Goal: Answer question/provide support

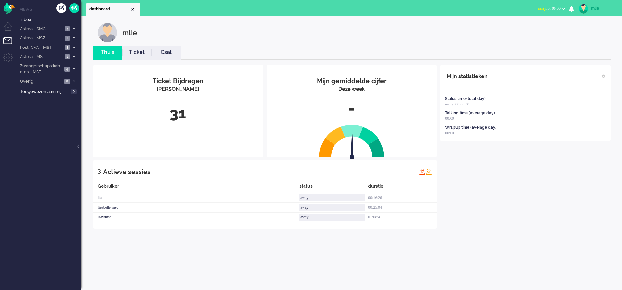
click at [134, 57] on li "Ticket" at bounding box center [136, 53] width 29 height 14
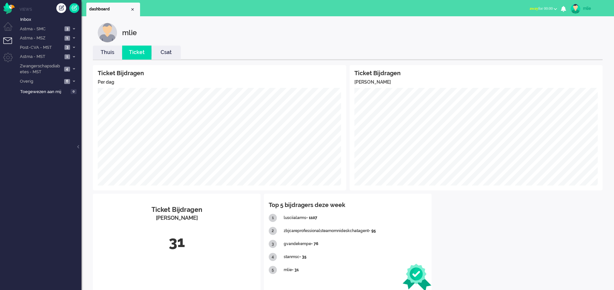
click at [533, 8] on span "away for 00:00" at bounding box center [541, 8] width 23 height 5
click at [516, 32] on label "Online" at bounding box center [531, 29] width 52 height 6
click at [48, 27] on span "Astma - SMC" at bounding box center [41, 29] width 44 height 6
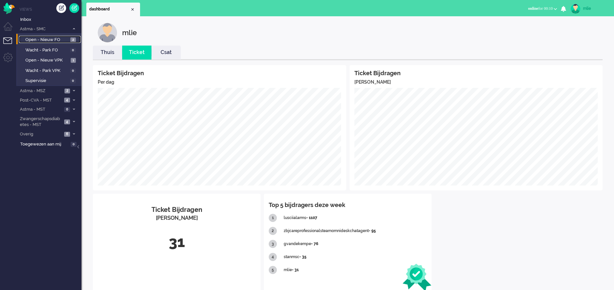
click at [42, 41] on span "Open - Nieuw FO" at bounding box center [46, 40] width 43 height 6
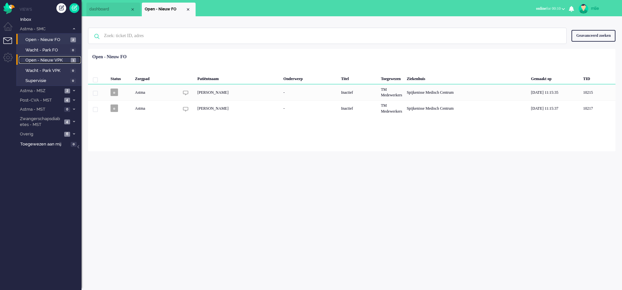
click at [40, 57] on link "Open - Nieuw VPK 1" at bounding box center [50, 59] width 62 height 7
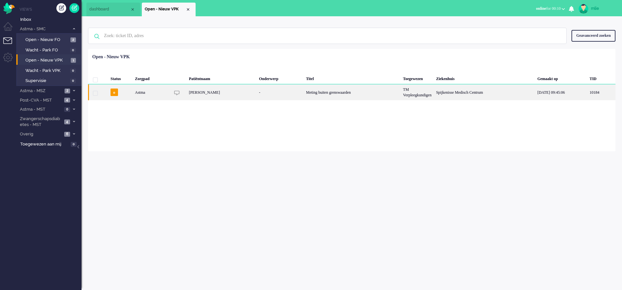
click at [340, 90] on div "Meting buiten grenswaarden" at bounding box center [352, 92] width 97 height 16
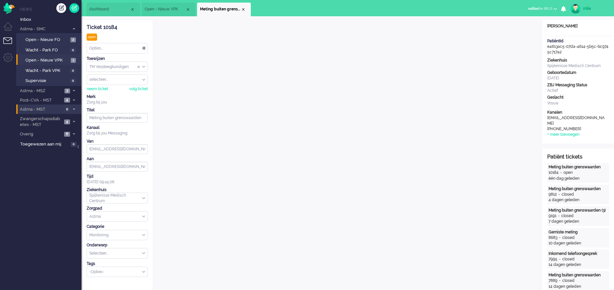
click at [74, 112] on li "Astma - MST 0" at bounding box center [48, 109] width 65 height 9
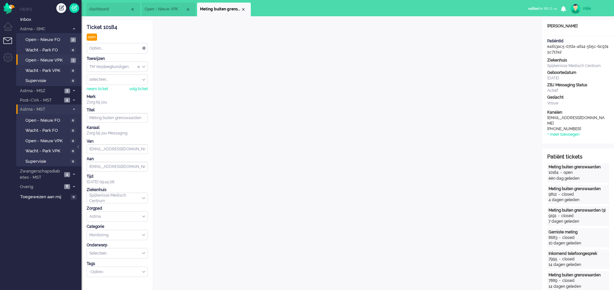
click at [74, 111] on li "Astma - MST 0" at bounding box center [48, 109] width 65 height 9
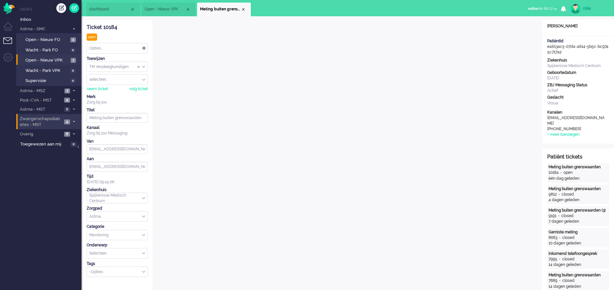
click at [69, 118] on li "Zwangerschapsdiabetes - MST 4" at bounding box center [48, 121] width 65 height 15
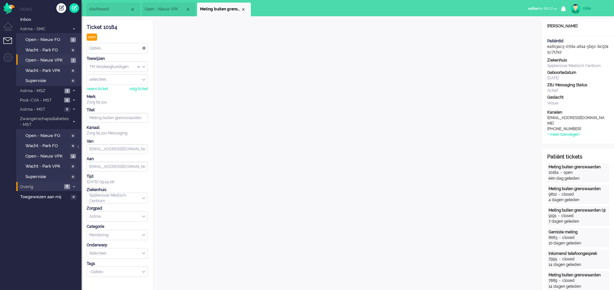
click at [72, 184] on li "Overig 6" at bounding box center [48, 186] width 65 height 9
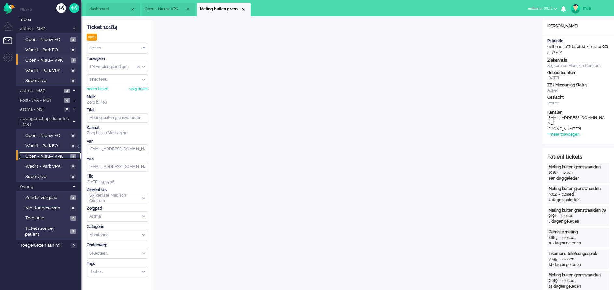
click at [51, 154] on span "Open - Nieuw VPK" at bounding box center [46, 157] width 43 height 6
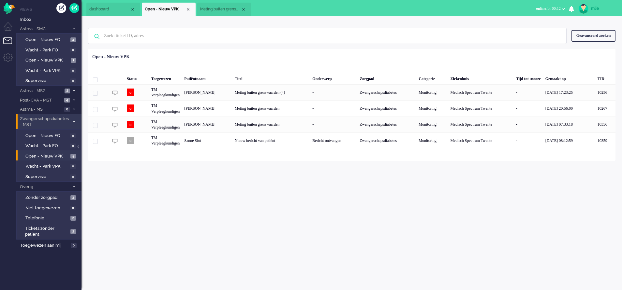
click at [75, 120] on span at bounding box center [73, 122] width 5 height 4
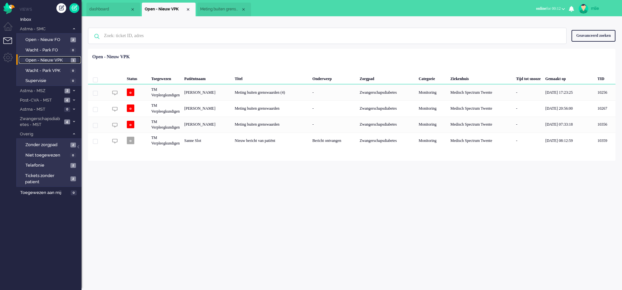
click at [54, 59] on span "Open - Nieuw VPK" at bounding box center [47, 60] width 44 height 6
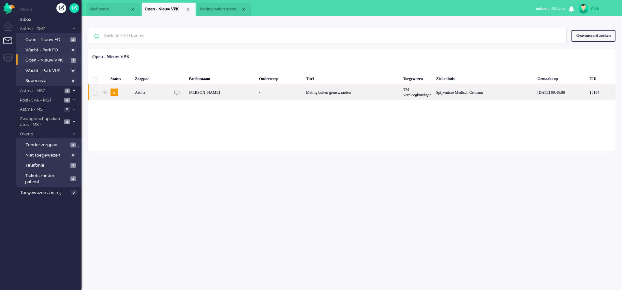
click at [351, 94] on div "Meting buiten grenswaarden" at bounding box center [352, 92] width 97 height 16
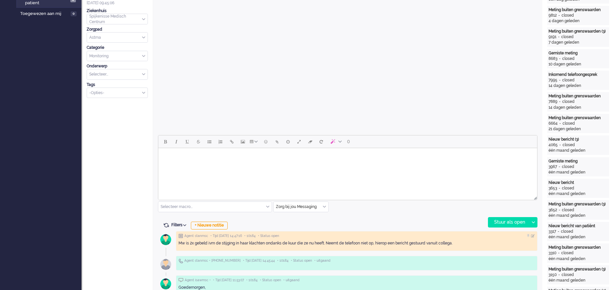
scroll to position [196, 0]
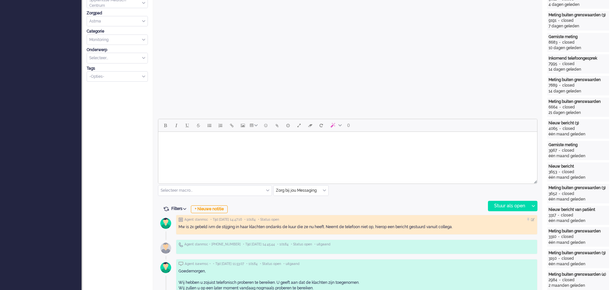
click at [211, 147] on html at bounding box center [347, 140] width 379 height 17
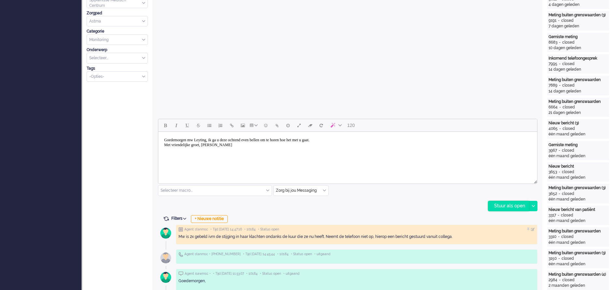
click at [508, 204] on div "Stuur als open" at bounding box center [509, 206] width 41 height 10
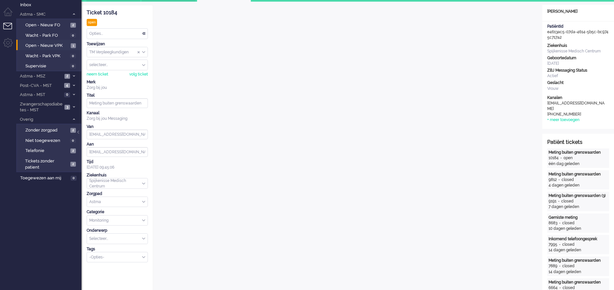
scroll to position [0, 0]
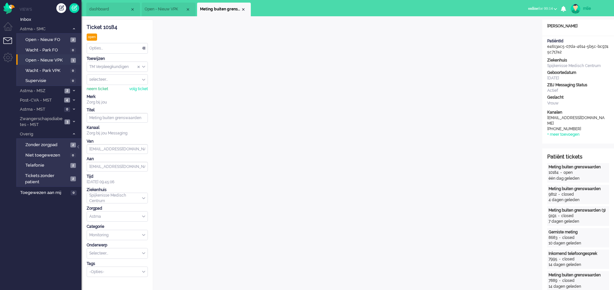
click at [102, 90] on div "neem ticket" at bounding box center [98, 89] width 22 height 6
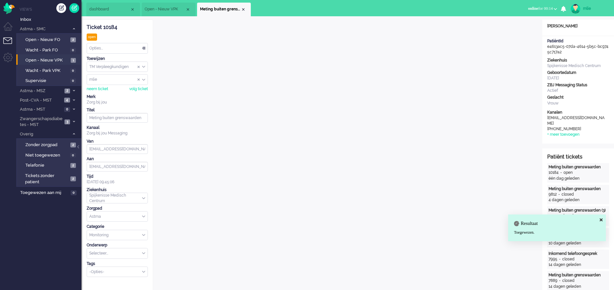
click at [143, 49] on div "Opties..." at bounding box center [117, 48] width 61 height 10
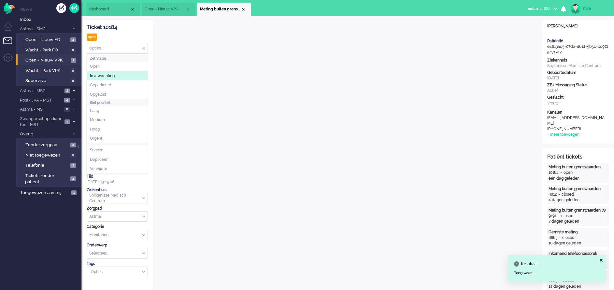
click at [99, 75] on span "In afwachting" at bounding box center [102, 76] width 25 height 6
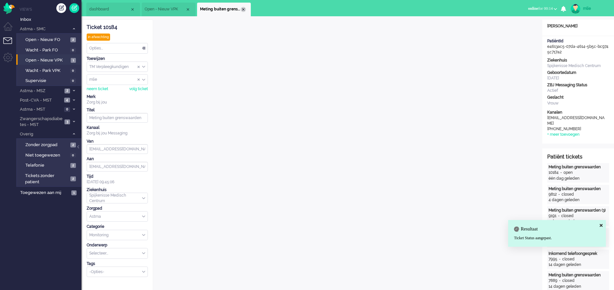
click at [245, 8] on div "Close tab" at bounding box center [243, 9] width 5 height 5
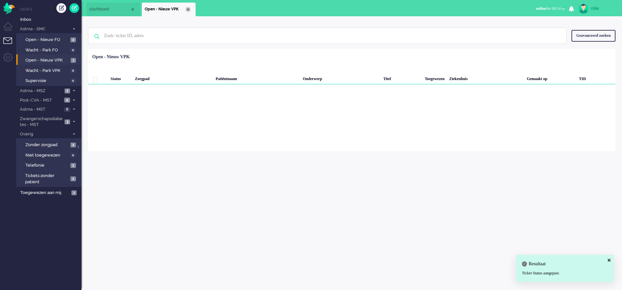
click at [188, 11] on div "Close tab" at bounding box center [187, 9] width 5 height 5
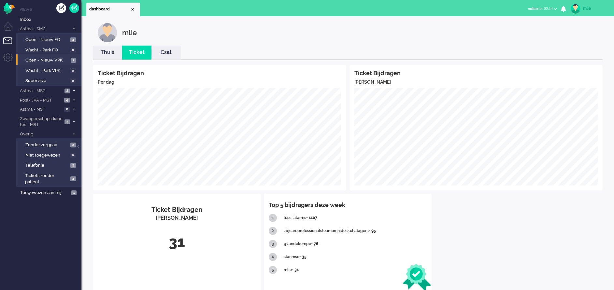
click at [110, 51] on link "Thuis" at bounding box center [107, 52] width 29 height 7
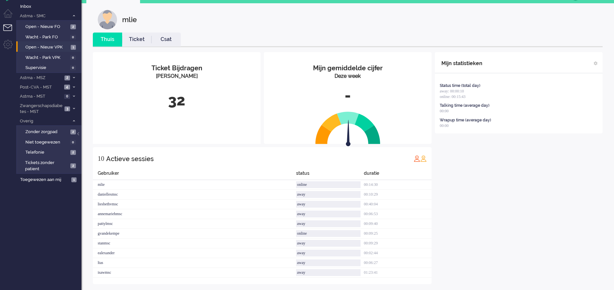
scroll to position [19, 0]
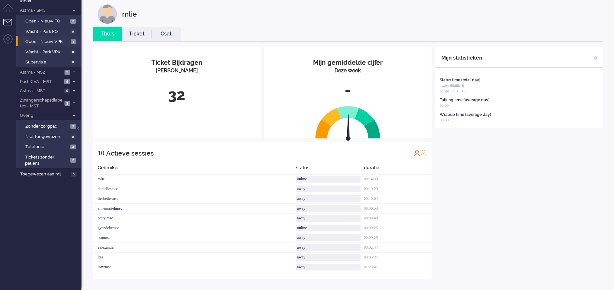
click at [140, 35] on link "Ticket" at bounding box center [136, 33] width 29 height 7
